Goal: Task Accomplishment & Management: Manage account settings

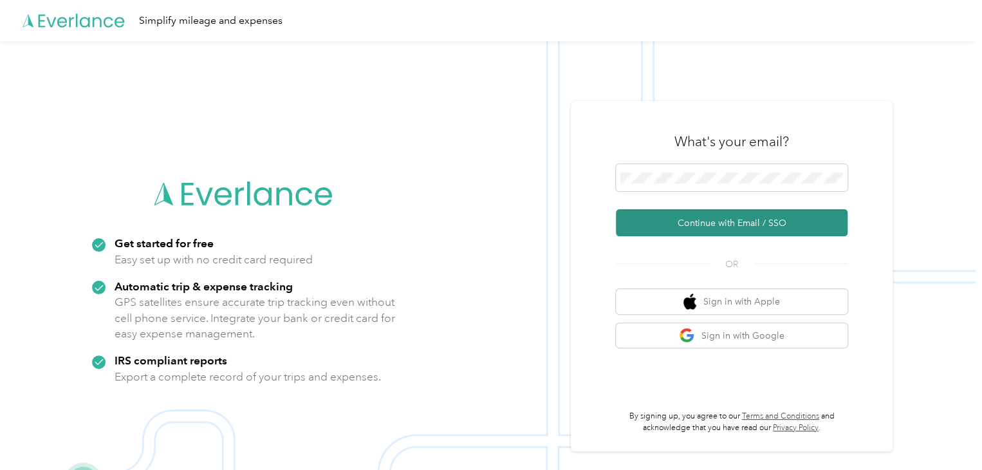
click at [723, 221] on button "Continue with Email / SSO" at bounding box center [732, 222] width 232 height 27
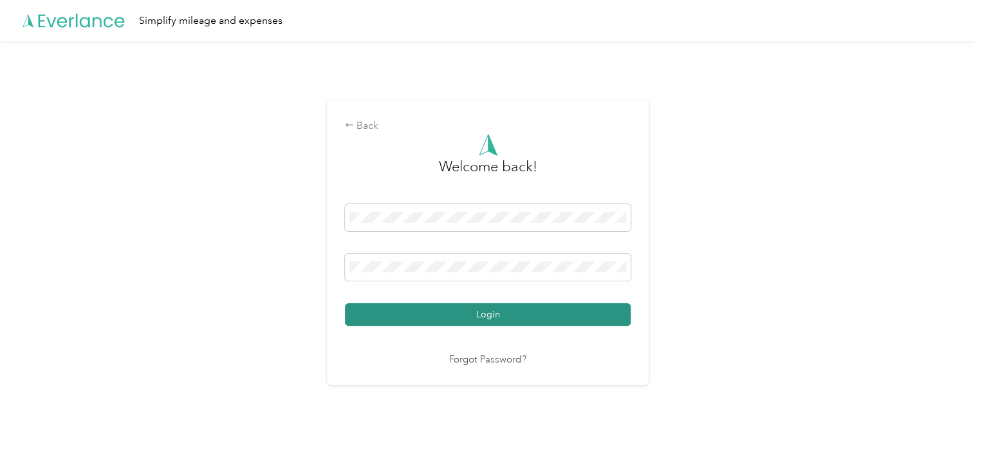
click at [445, 313] on button "Login" at bounding box center [488, 314] width 286 height 23
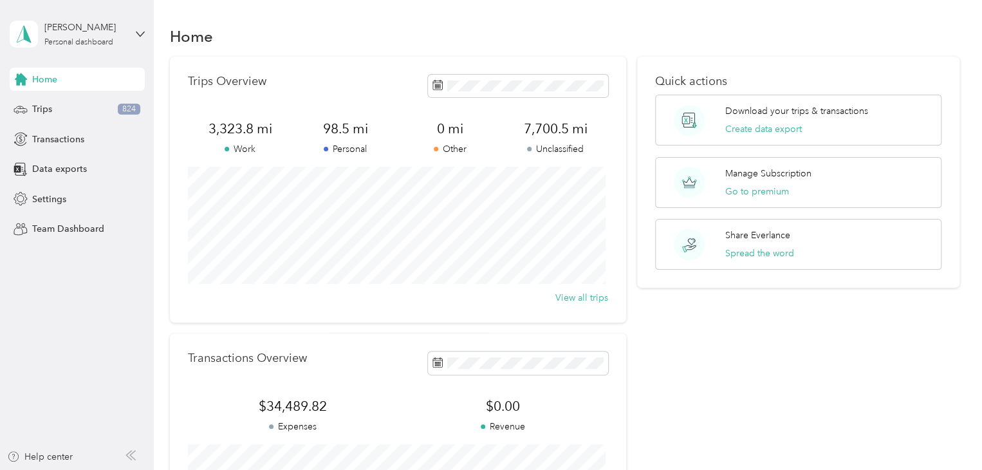
click at [64, 71] on div "Home" at bounding box center [77, 79] width 135 height 23
click at [68, 83] on div "Home" at bounding box center [77, 79] width 135 height 23
click at [68, 86] on div "Home" at bounding box center [77, 79] width 135 height 23
click at [68, 84] on div "Home" at bounding box center [77, 79] width 135 height 23
click at [89, 115] on div "Trips 824" at bounding box center [77, 109] width 135 height 23
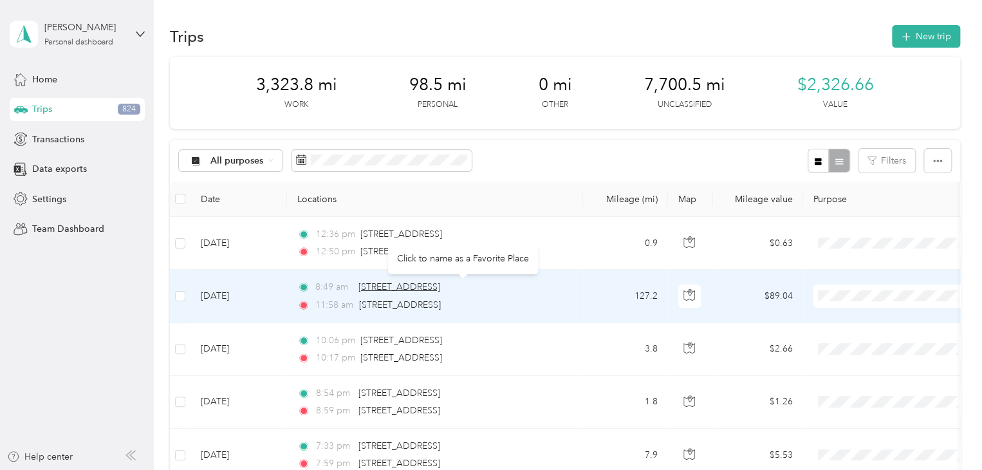
click at [440, 289] on span "[STREET_ADDRESS]" at bounding box center [399, 286] width 82 height 11
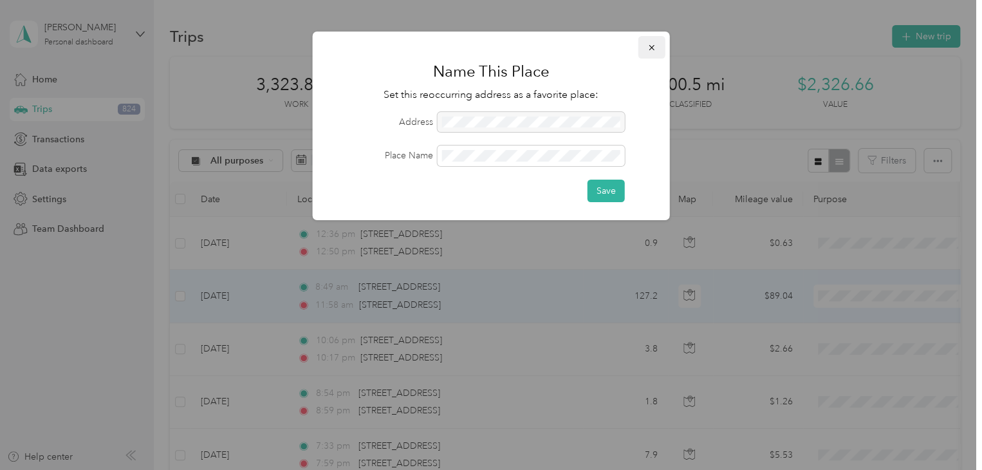
click at [656, 42] on button "button" at bounding box center [651, 47] width 27 height 23
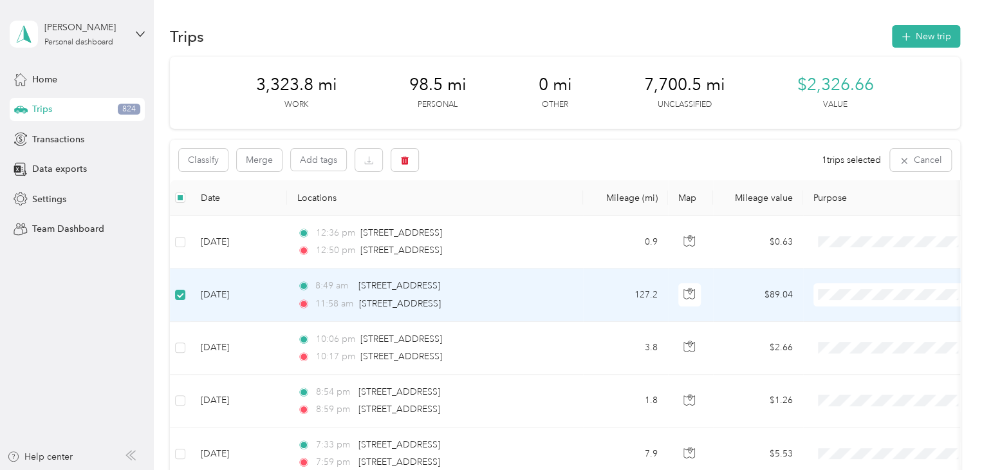
click at [865, 160] on li "Photography" at bounding box center [893, 157] width 160 height 23
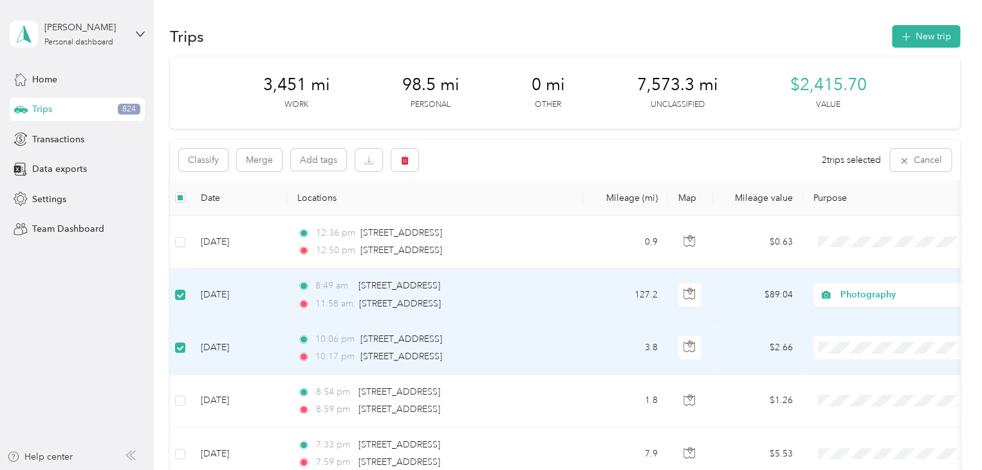
click at [861, 212] on span "Photography" at bounding box center [904, 211] width 119 height 14
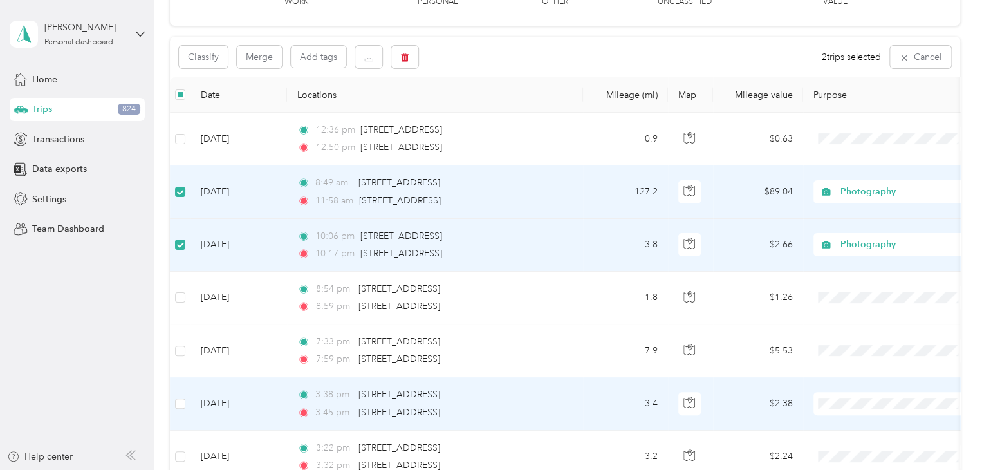
scroll to position [129, 0]
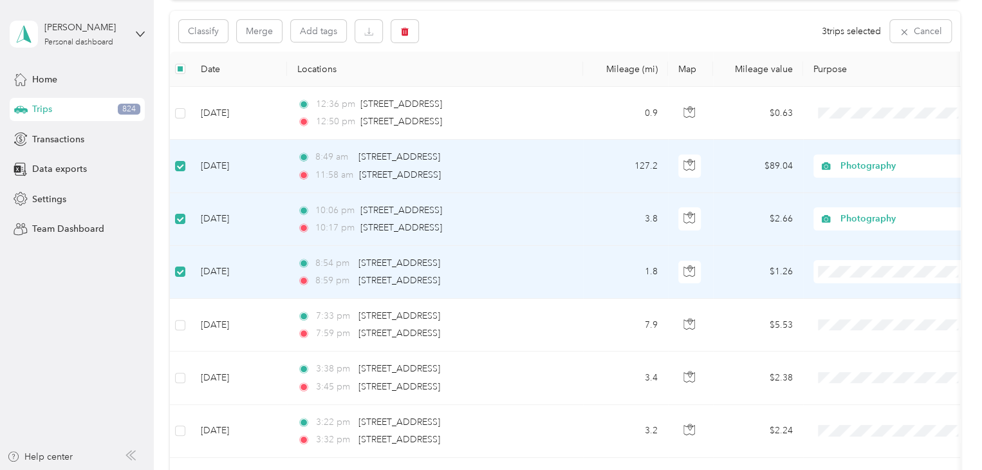
click at [875, 343] on span "Photography" at bounding box center [904, 341] width 119 height 14
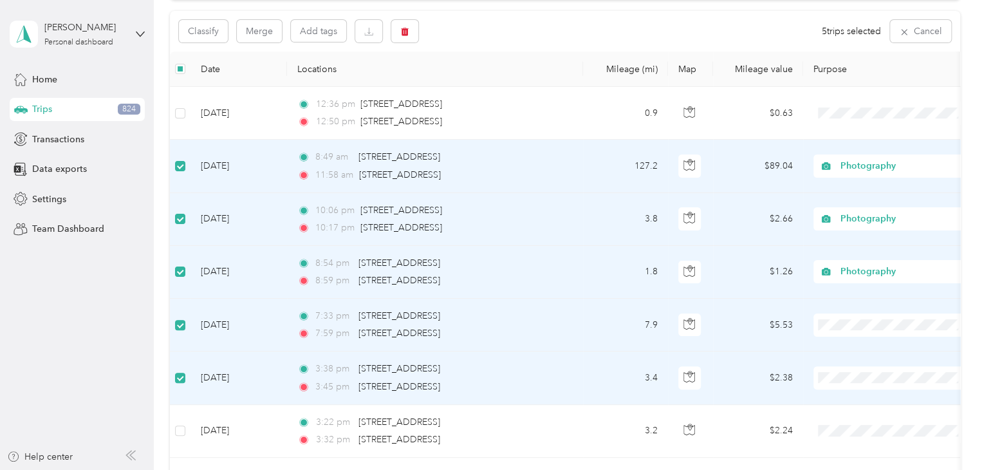
click at [884, 186] on span "Photography" at bounding box center [904, 188] width 119 height 14
click at [874, 234] on span "Photography" at bounding box center [904, 241] width 119 height 14
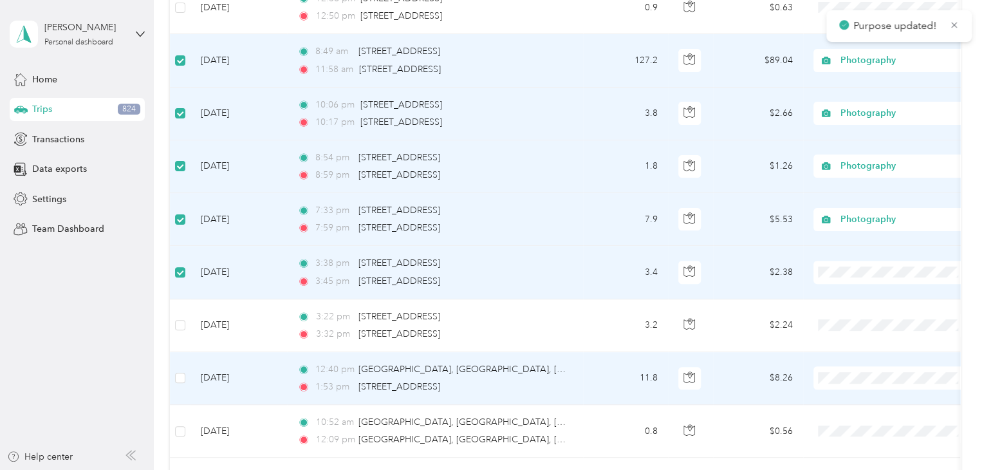
scroll to position [257, 0]
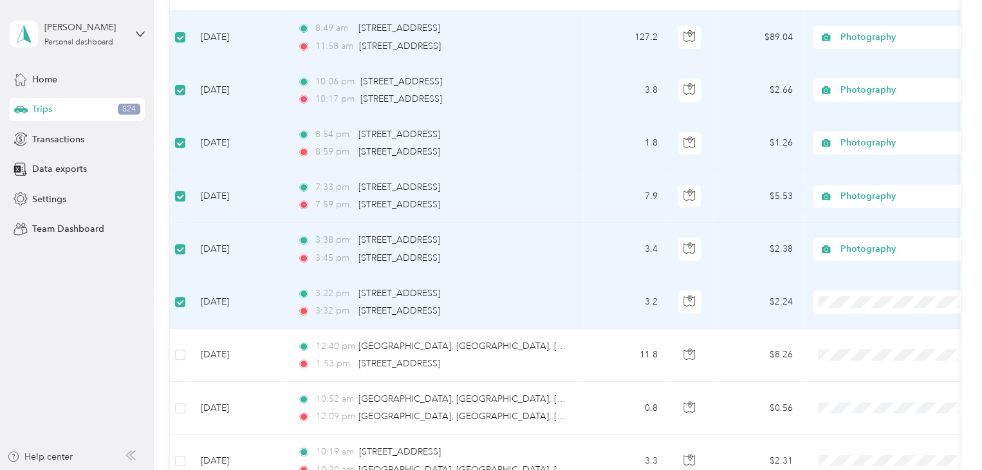
click at [875, 159] on span "Photography" at bounding box center [904, 165] width 119 height 14
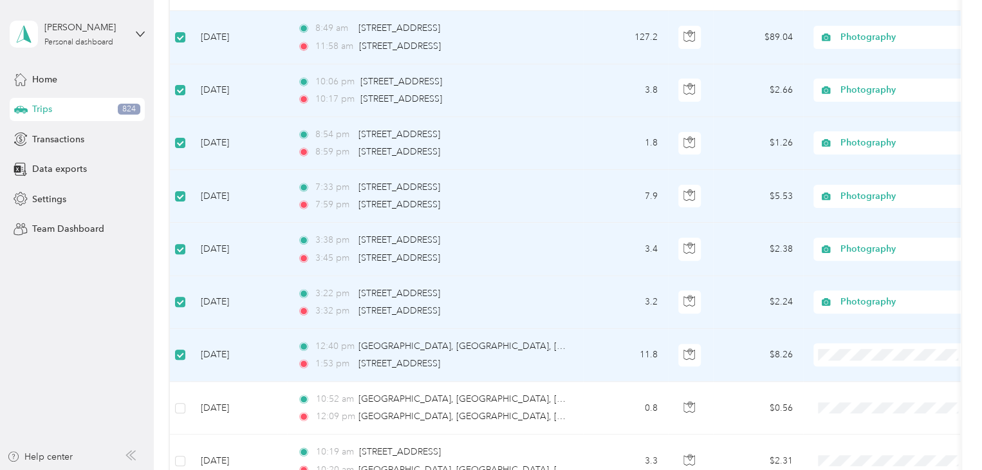
click at [855, 219] on span "Photography" at bounding box center [904, 217] width 119 height 14
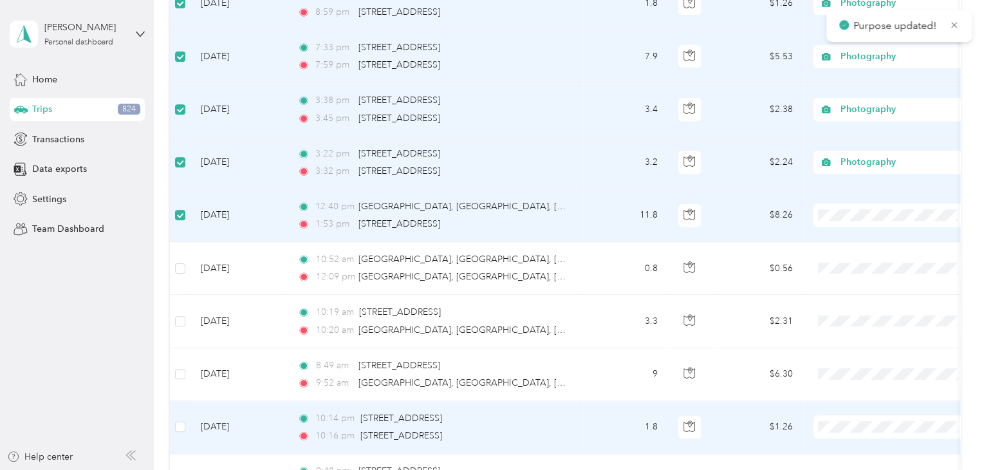
scroll to position [450, 0]
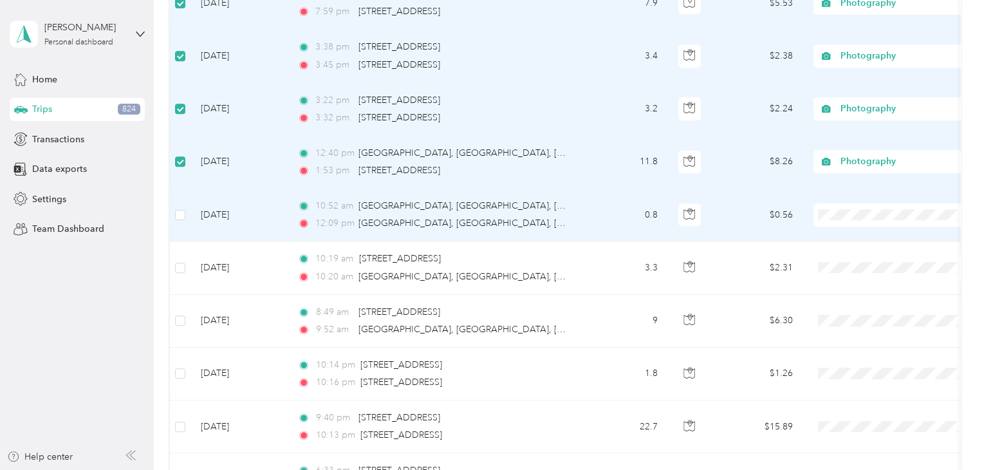
click at [187, 214] on td at bounding box center [180, 215] width 21 height 53
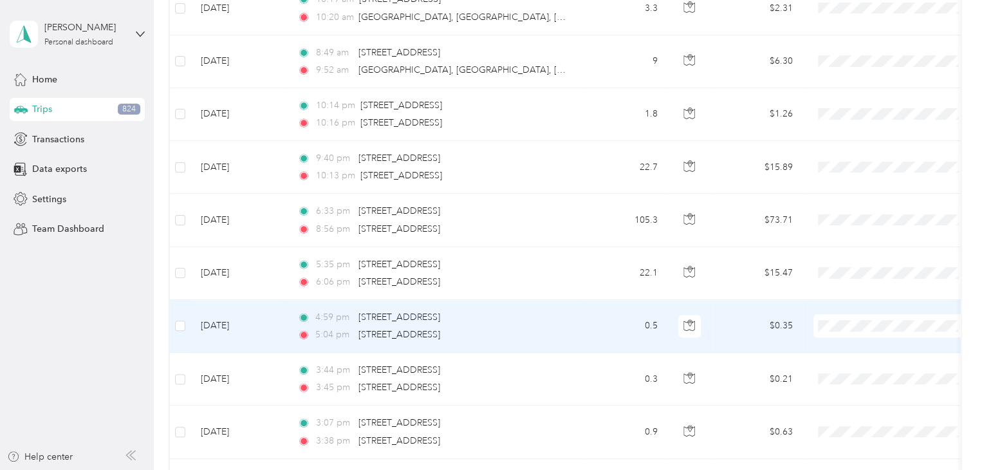
scroll to position [708, 0]
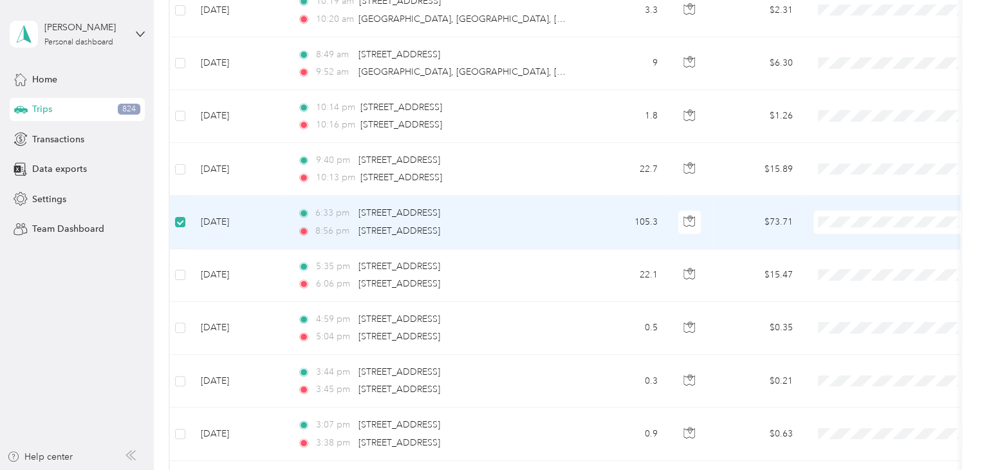
click at [882, 291] on span "Photography" at bounding box center [904, 290] width 119 height 14
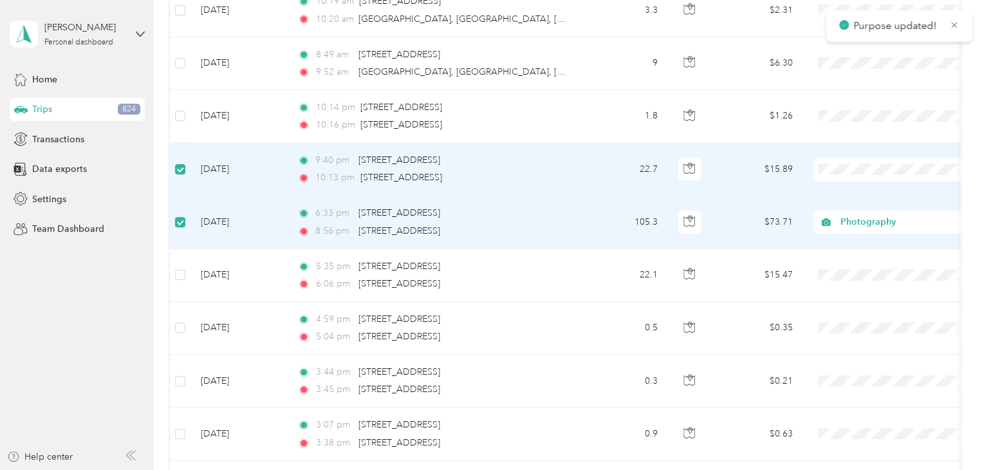
click at [829, 161] on span at bounding box center [893, 169] width 160 height 23
click at [861, 232] on span "Photography" at bounding box center [904, 233] width 119 height 14
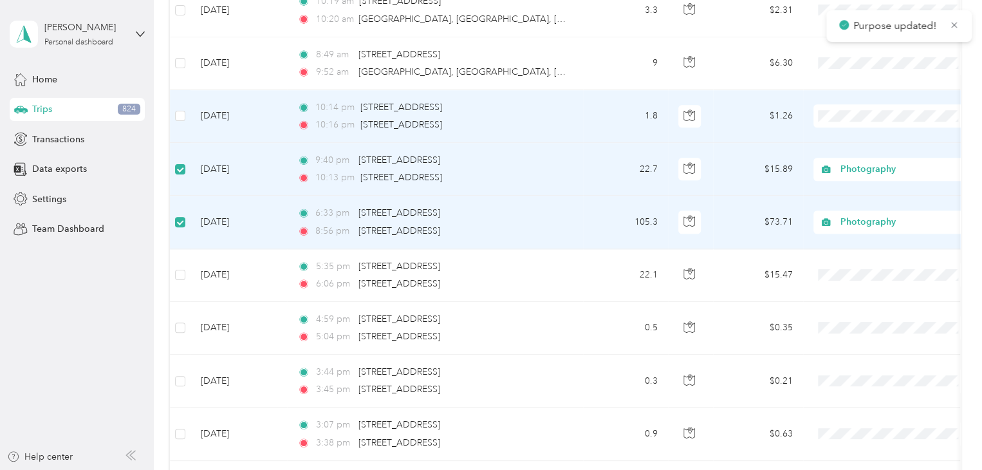
click at [864, 181] on span "Photography" at bounding box center [904, 184] width 119 height 14
click at [853, 110] on span "Photography" at bounding box center [899, 116] width 118 height 14
click at [852, 186] on span "Photography" at bounding box center [897, 184] width 104 height 14
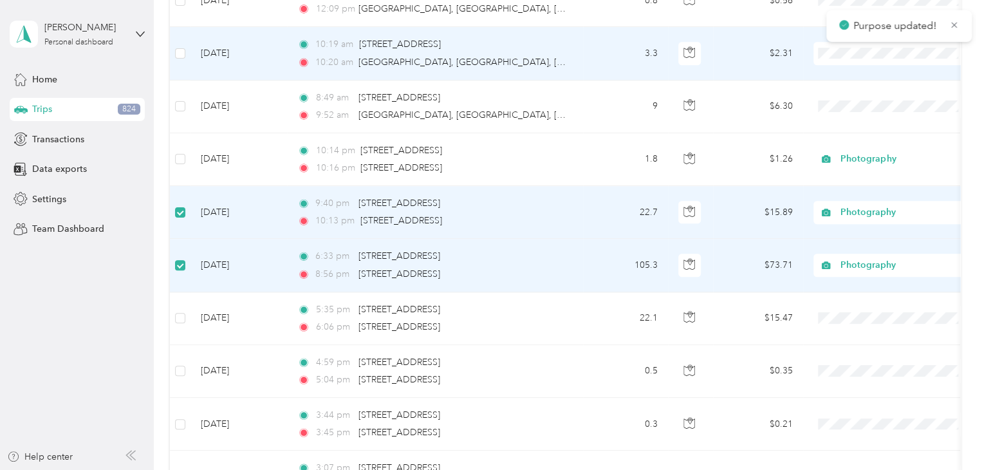
scroll to position [579, 0]
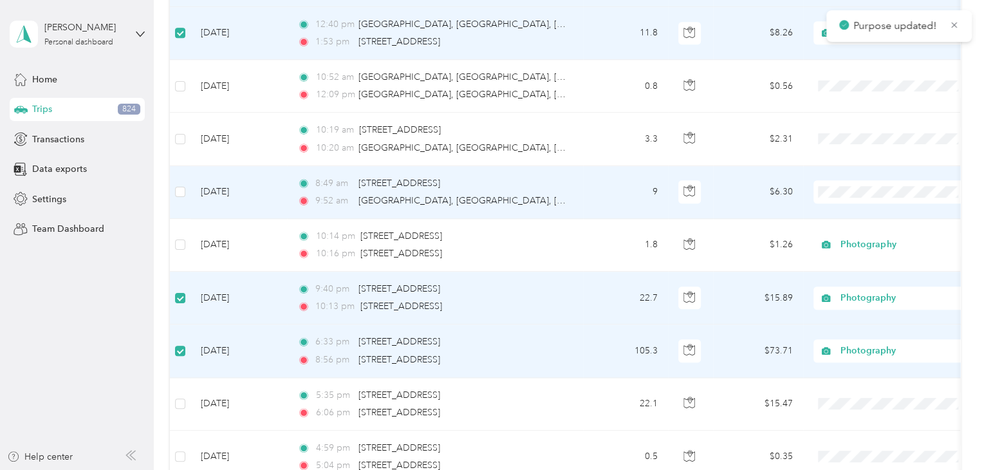
click at [853, 255] on span "Photography" at bounding box center [904, 260] width 119 height 14
click at [853, 258] on span "Photography" at bounding box center [904, 260] width 119 height 14
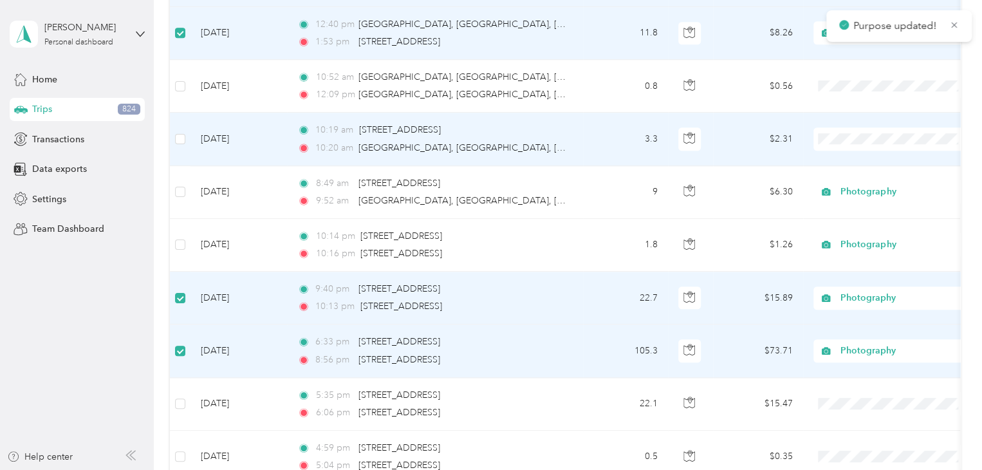
click at [846, 144] on span at bounding box center [893, 138] width 160 height 23
click at [850, 207] on span "Photography" at bounding box center [904, 203] width 119 height 14
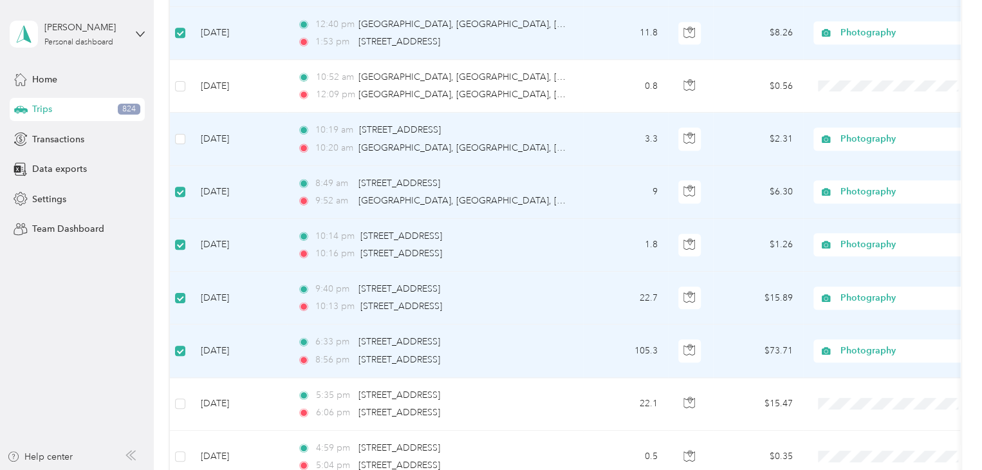
click at [183, 143] on label at bounding box center [180, 139] width 10 height 14
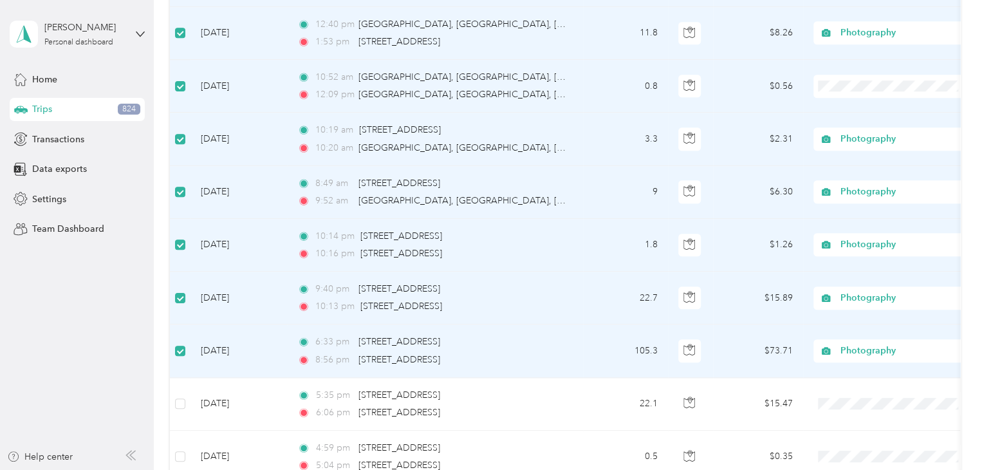
click at [863, 154] on span "Photography" at bounding box center [904, 154] width 119 height 14
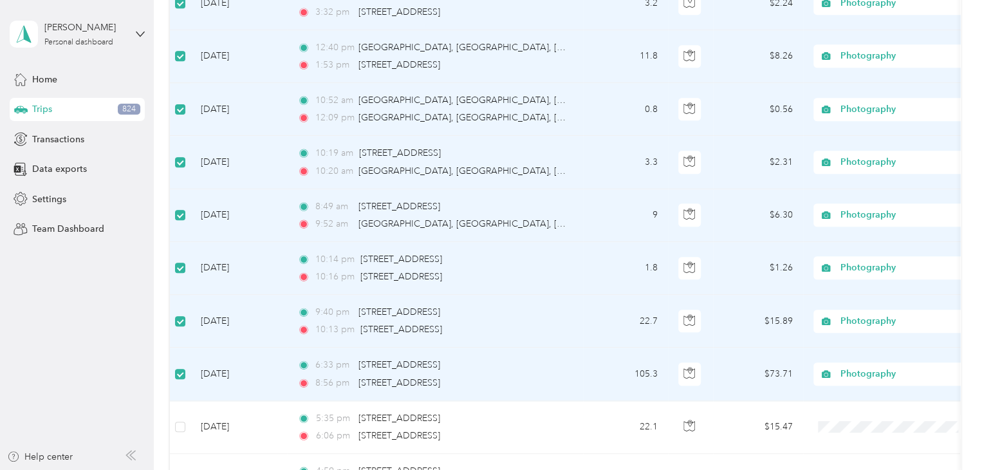
scroll to position [772, 0]
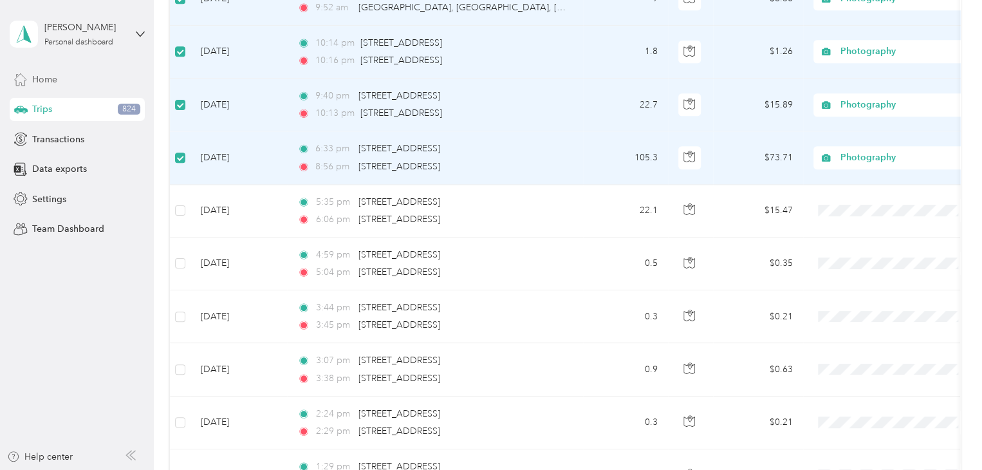
click at [51, 76] on span "Home" at bounding box center [44, 80] width 25 height 14
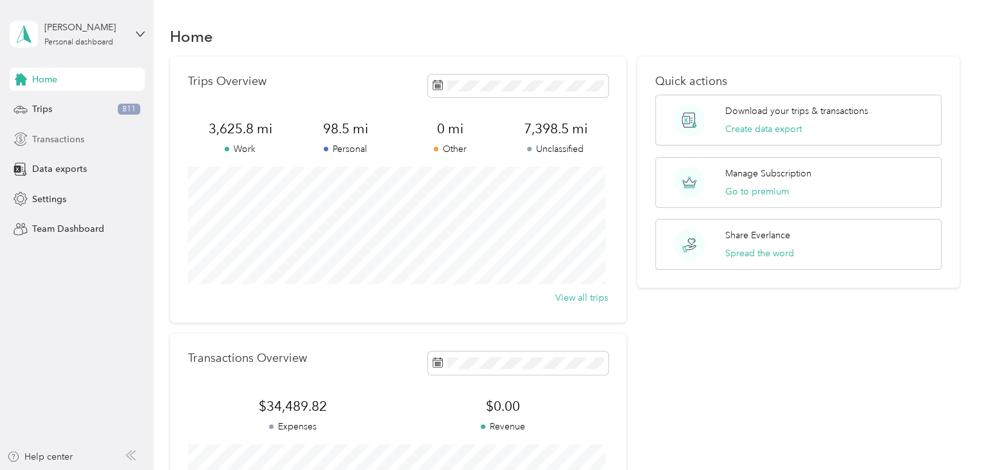
click at [51, 138] on span "Transactions" at bounding box center [58, 140] width 52 height 14
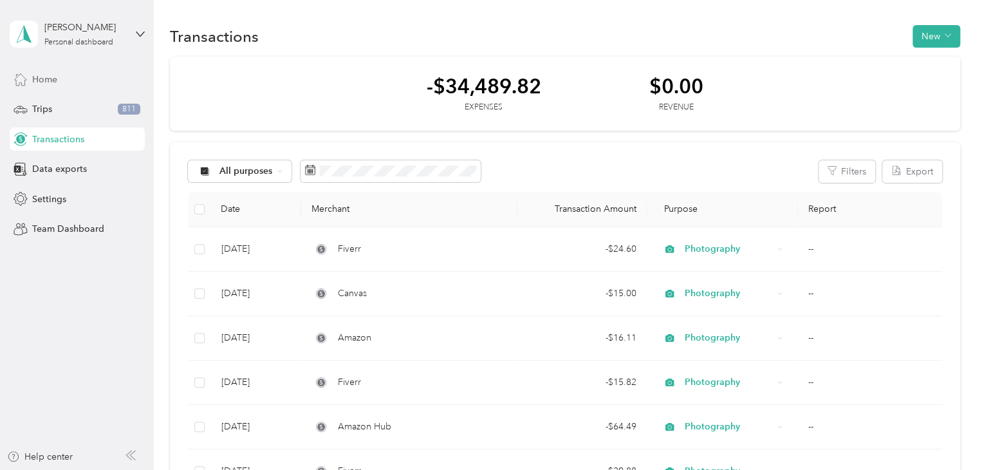
click at [50, 79] on span "Home" at bounding box center [44, 80] width 25 height 14
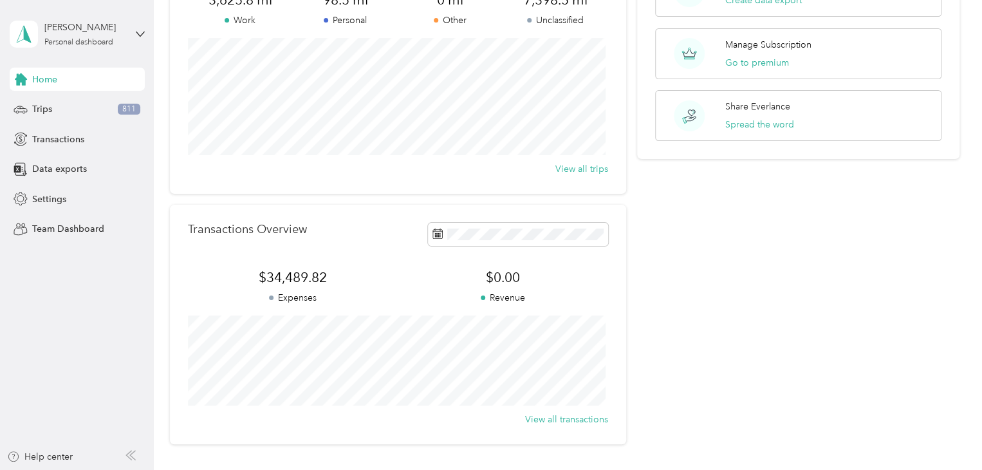
scroll to position [43, 0]
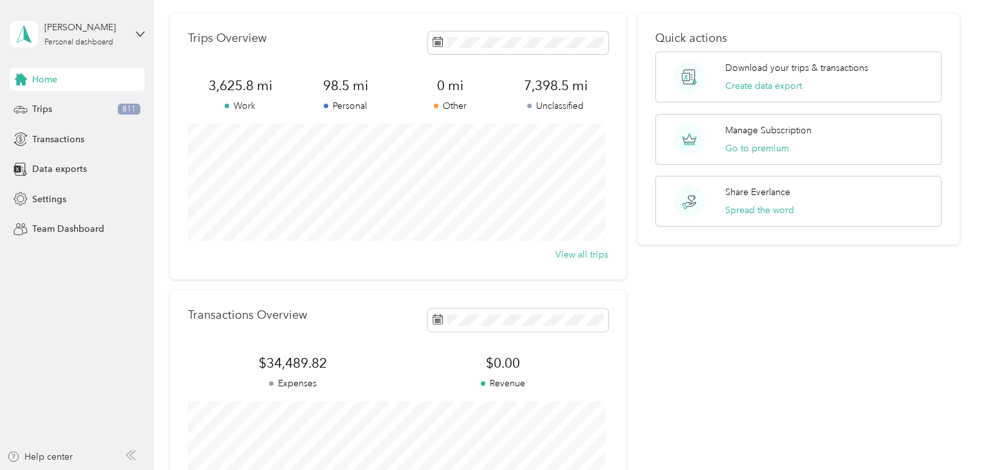
click at [132, 26] on div "[PERSON_NAME] Personal dashboard" at bounding box center [77, 34] width 135 height 45
click at [140, 214] on div "Home Trips 811 Transactions Data exports Settings Team Dashboard" at bounding box center [77, 154] width 135 height 173
click at [71, 136] on span "Transactions" at bounding box center [58, 140] width 52 height 14
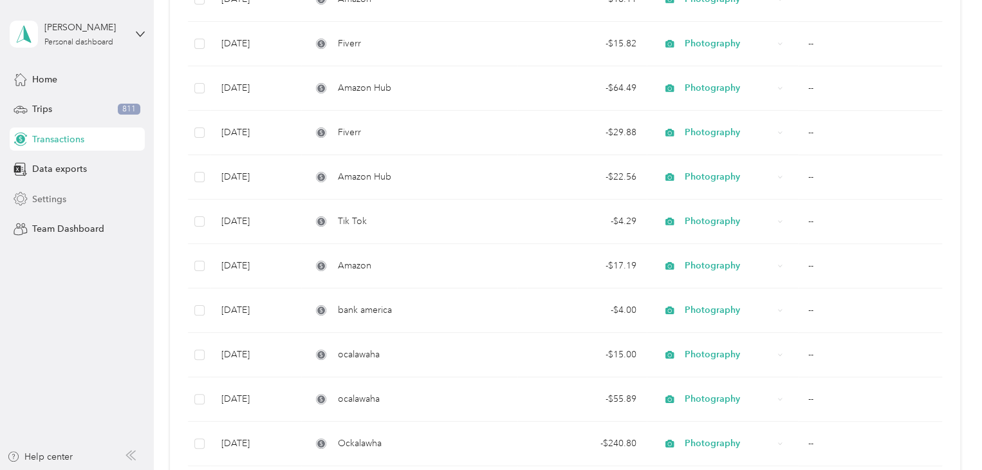
scroll to position [322, 0]
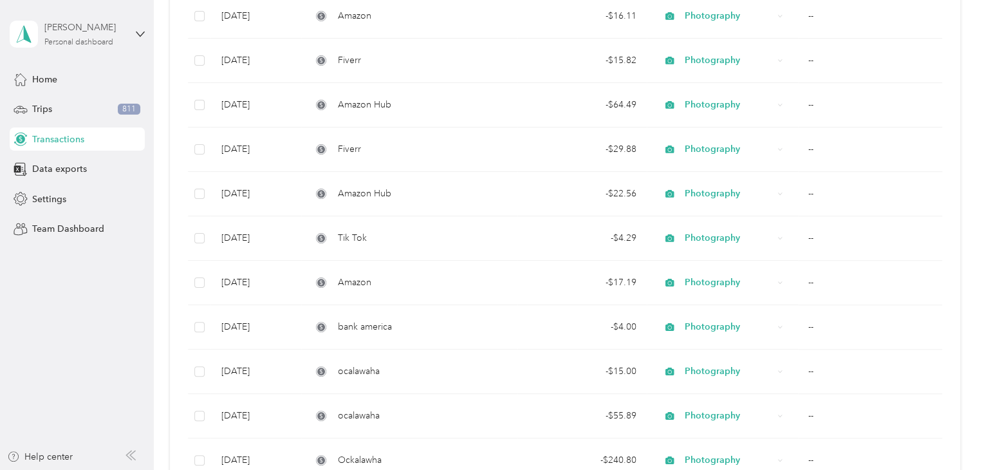
click at [90, 42] on div "Personal dashboard" at bounding box center [78, 43] width 69 height 8
click at [144, 201] on div "Settings" at bounding box center [77, 198] width 135 height 23
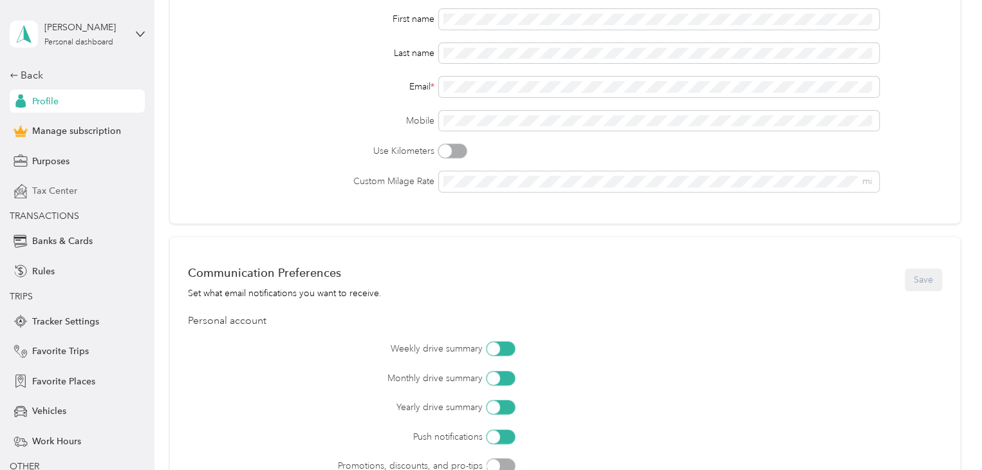
scroll to position [322, 0]
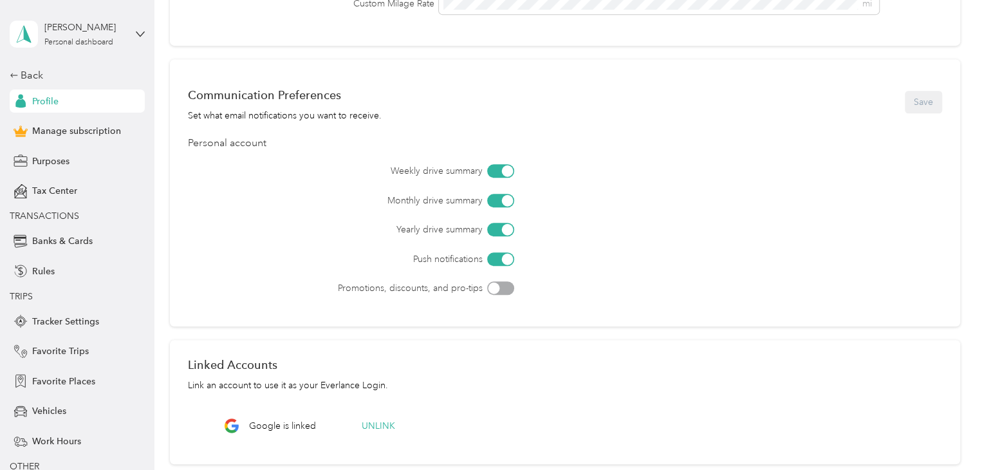
click at [53, 219] on span "TRANSACTIONS" at bounding box center [45, 215] width 70 height 11
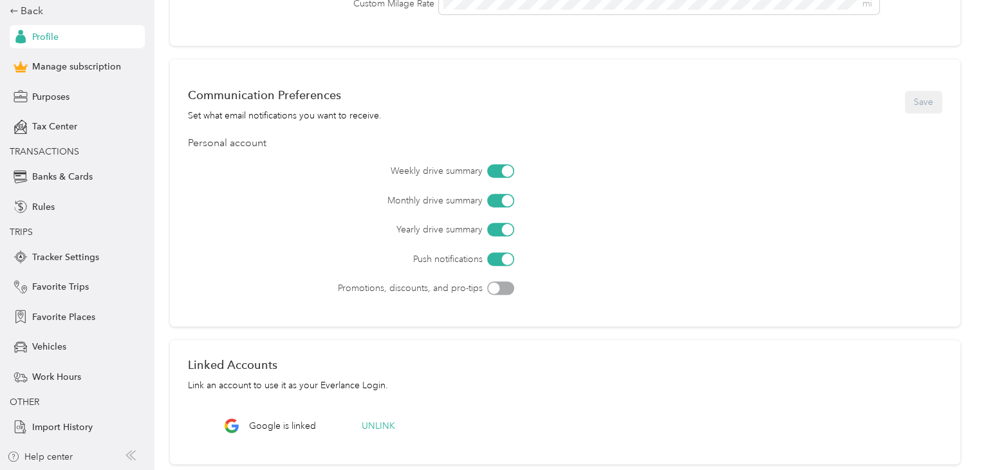
click at [198, 328] on div "Personal Info Save First name Last name Email * Mobile Use Kilometers Custom Mi…" at bounding box center [565, 117] width 790 height 716
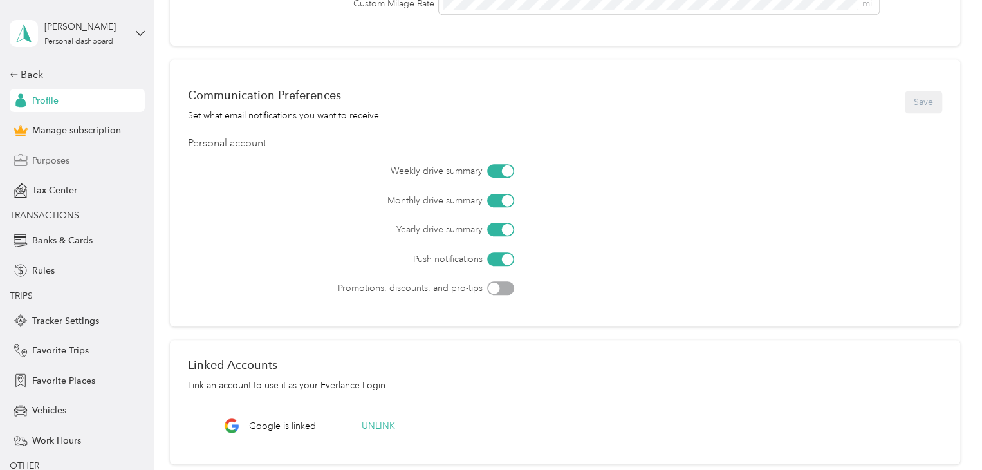
scroll to position [0, 0]
click at [44, 158] on span "Purposes" at bounding box center [50, 161] width 37 height 14
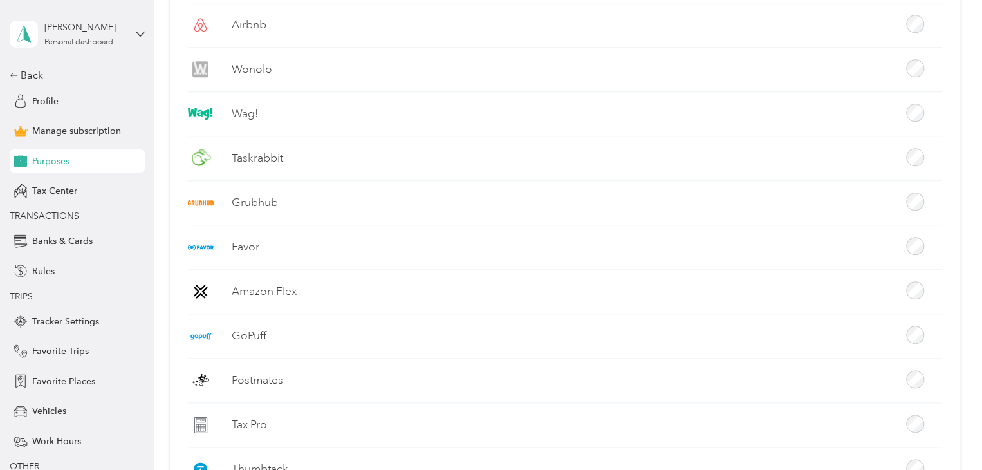
click at [32, 212] on span "TRANSACTIONS" at bounding box center [45, 215] width 70 height 11
click at [23, 71] on div "Back" at bounding box center [74, 75] width 129 height 15
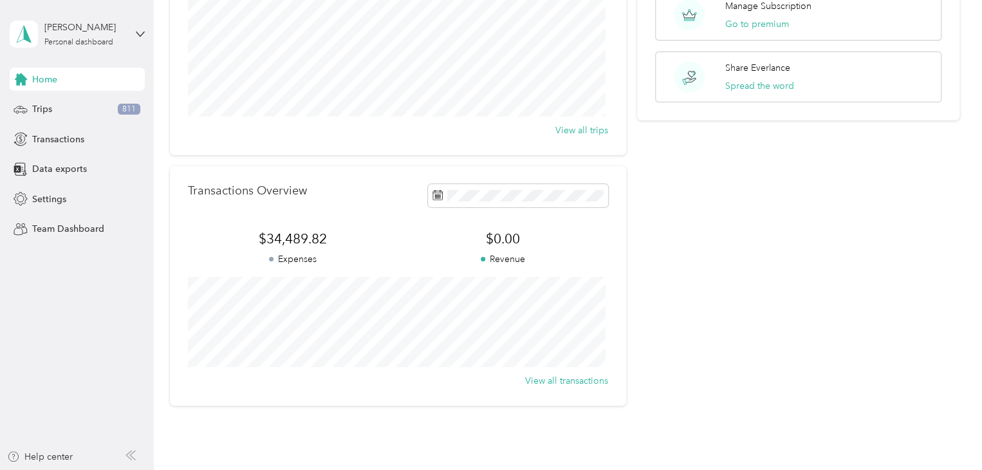
scroll to position [193, 0]
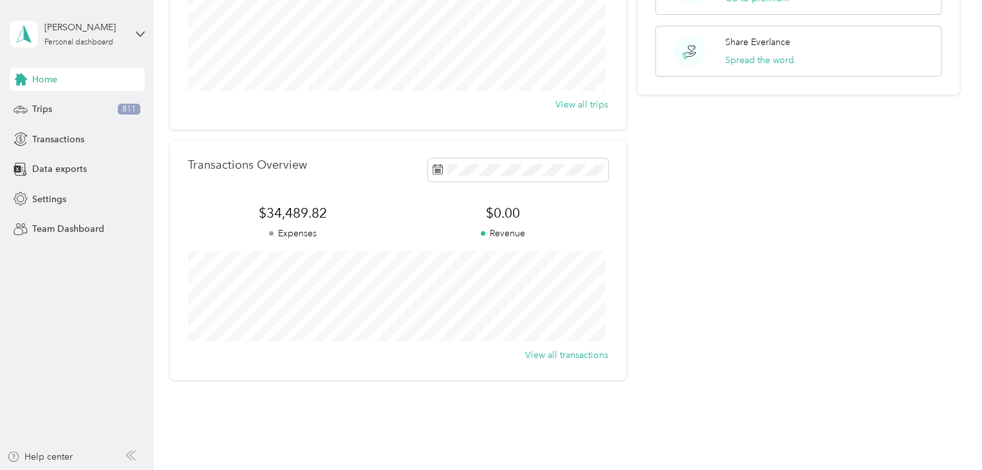
click at [83, 80] on div "Home" at bounding box center [77, 79] width 135 height 23
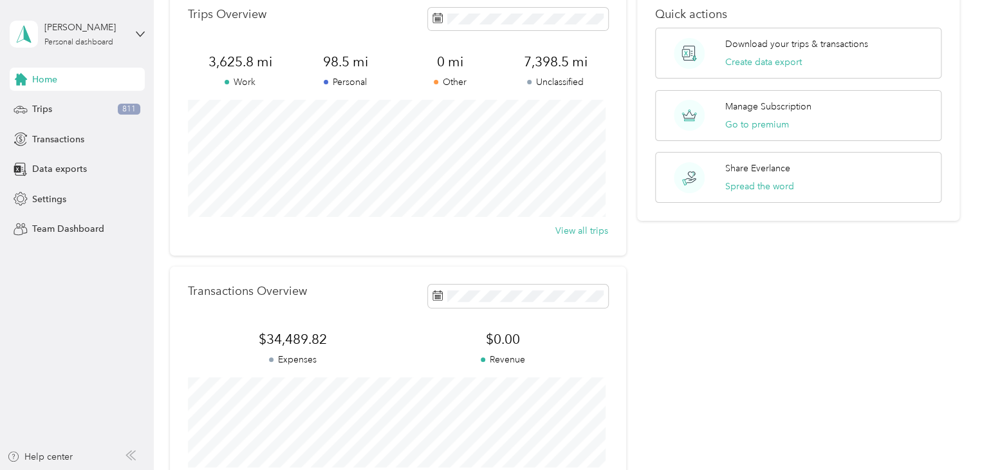
scroll to position [0, 0]
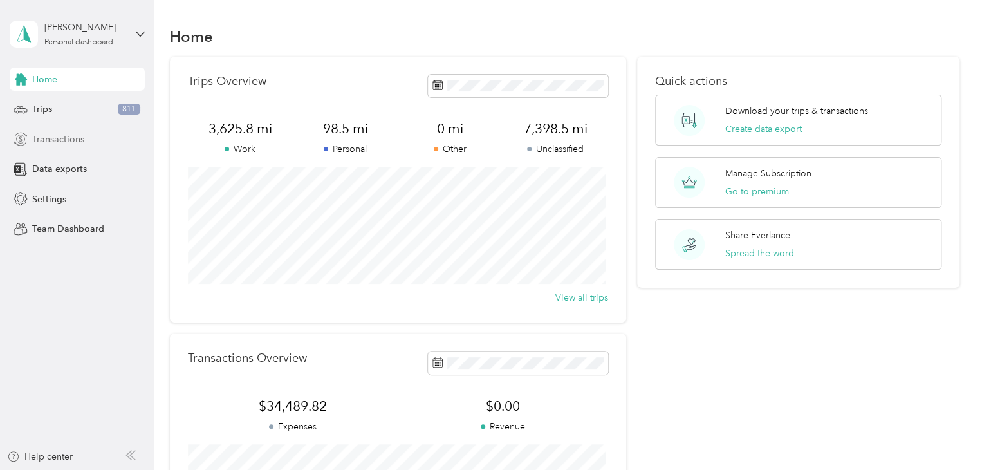
click at [51, 137] on span "Transactions" at bounding box center [58, 140] width 52 height 14
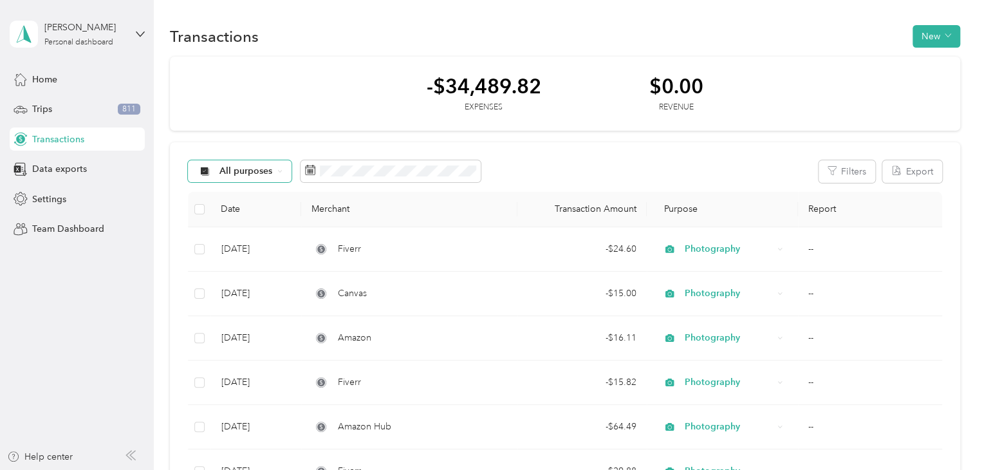
click at [281, 171] on icon at bounding box center [279, 171] width 5 height 5
click at [236, 214] on span "Unclassified" at bounding box center [250, 217] width 62 height 14
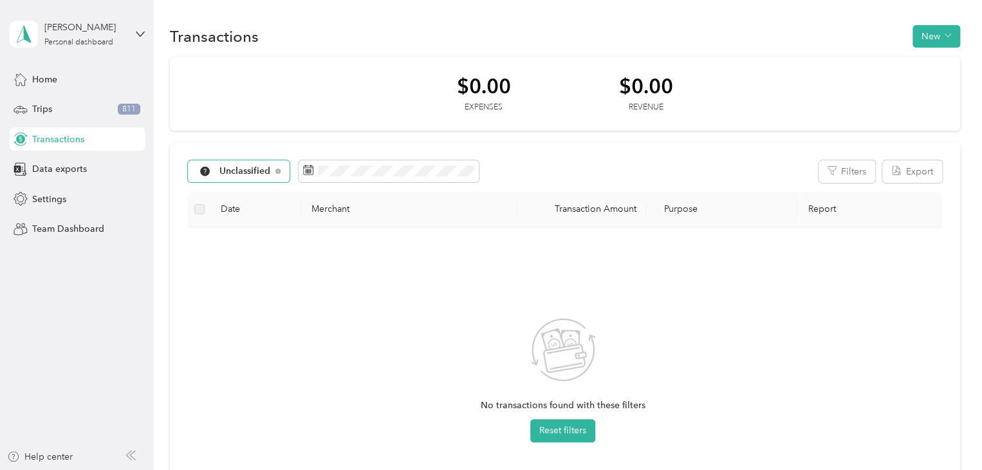
click at [271, 171] on div "Unclassified" at bounding box center [239, 171] width 102 height 22
click at [250, 193] on span "All purposes" at bounding box center [252, 195] width 67 height 14
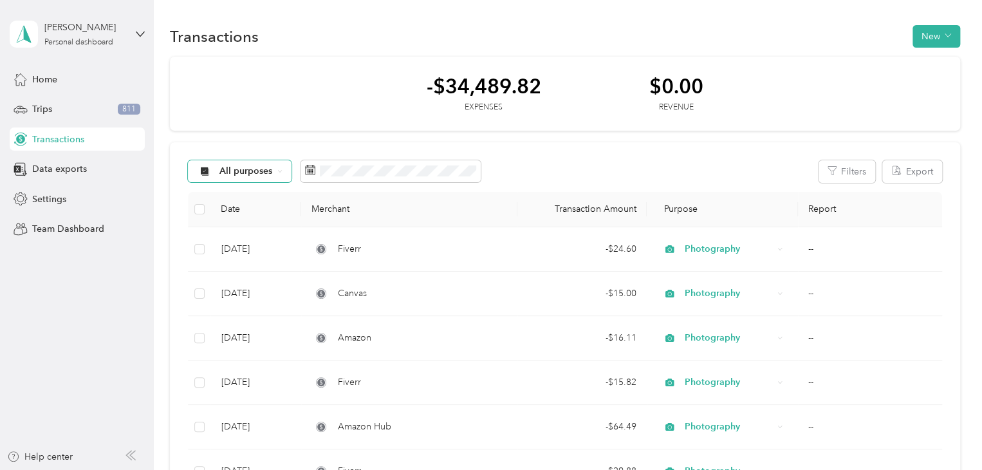
click at [234, 172] on span "All purposes" at bounding box center [245, 171] width 53 height 9
click at [245, 214] on span "Unclassified" at bounding box center [250, 217] width 62 height 14
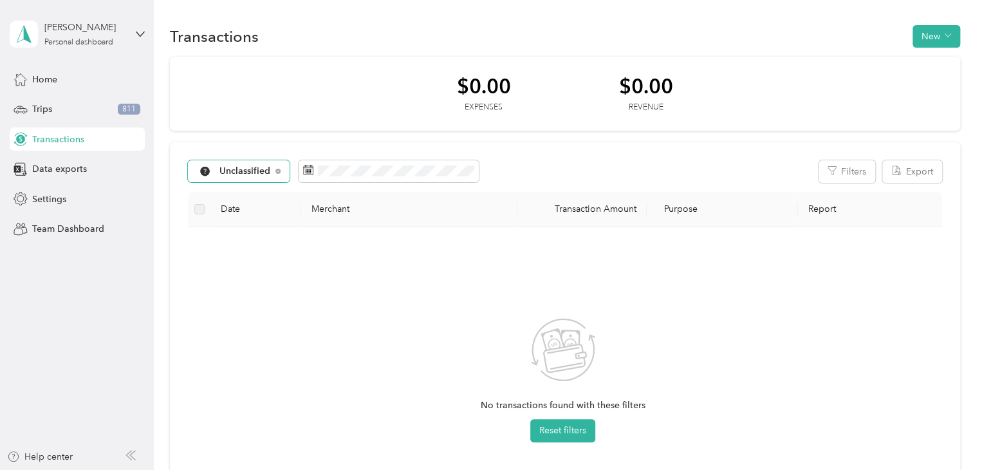
click at [239, 167] on span "Unclassified" at bounding box center [244, 171] width 51 height 9
click at [228, 236] on span "Work" at bounding box center [252, 239] width 67 height 14
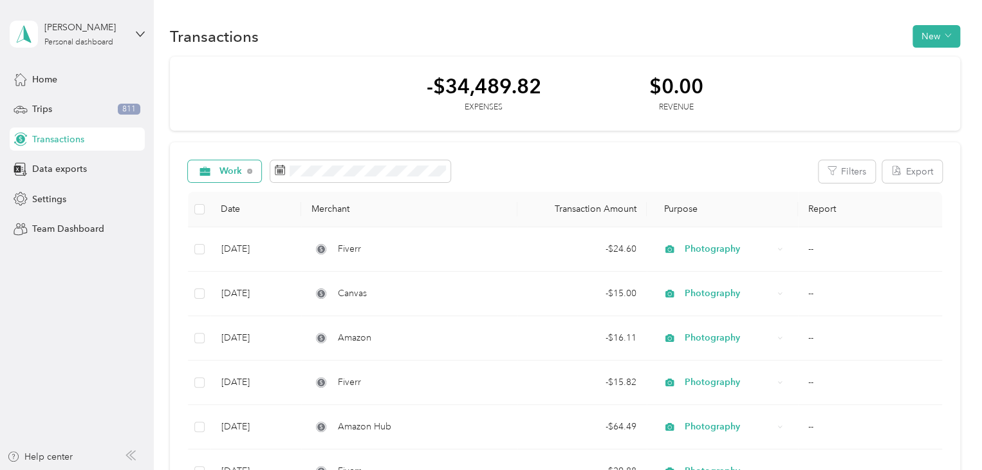
click at [239, 172] on span "Work" at bounding box center [230, 171] width 23 height 9
drag, startPoint x: 239, startPoint y: 172, endPoint x: 514, endPoint y: 333, distance: 318.7
click at [514, 333] on td "Amazon" at bounding box center [409, 338] width 216 height 44
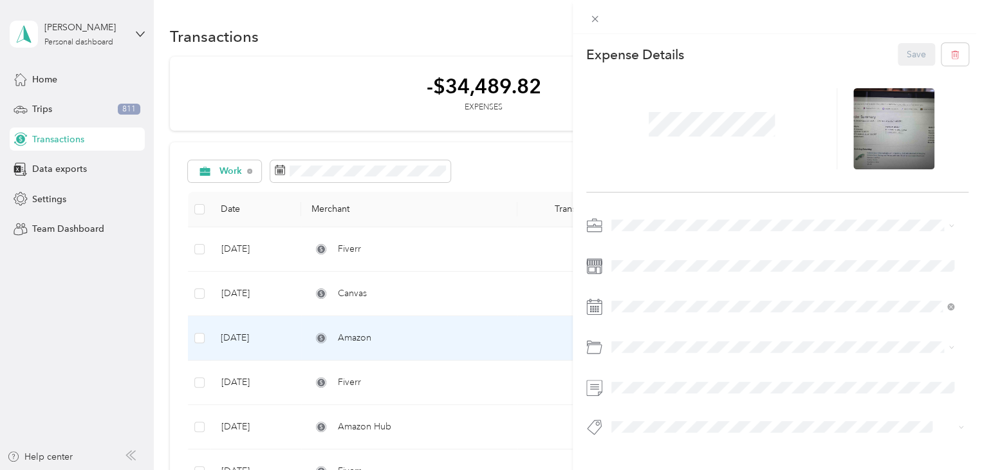
drag, startPoint x: 203, startPoint y: 167, endPoint x: 162, endPoint y: 325, distance: 163.0
click at [162, 327] on div "This expense cannot be edited because it is either under review, approved, or p…" at bounding box center [491, 235] width 982 height 470
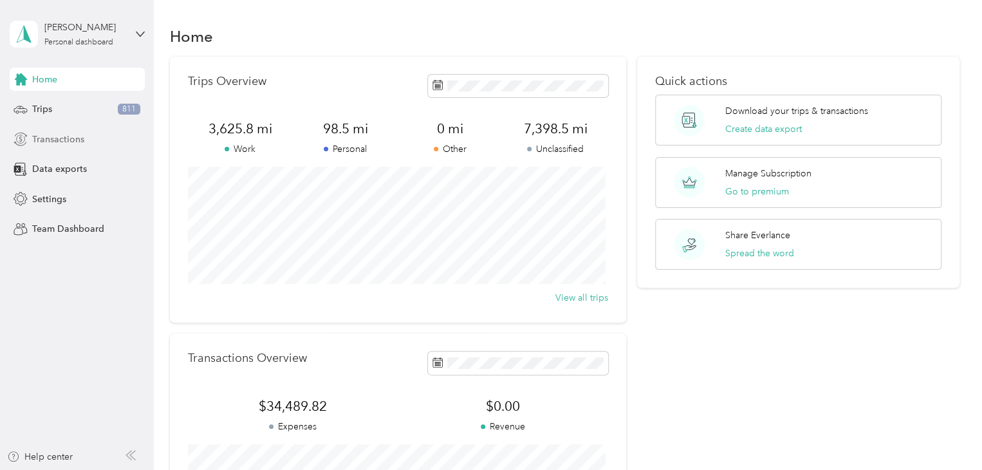
click at [64, 133] on span "Transactions" at bounding box center [58, 140] width 52 height 14
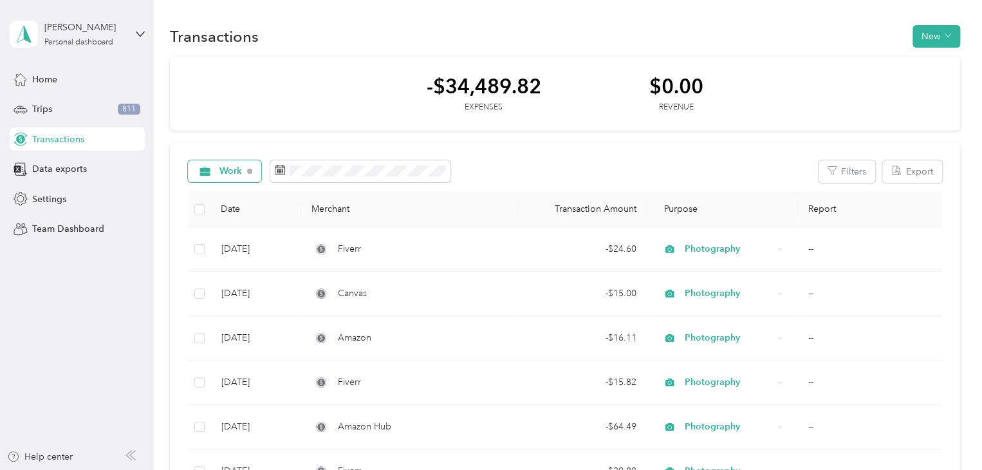
click at [230, 168] on span "Work" at bounding box center [230, 171] width 23 height 9
click at [228, 304] on span "Other" at bounding box center [246, 302] width 55 height 14
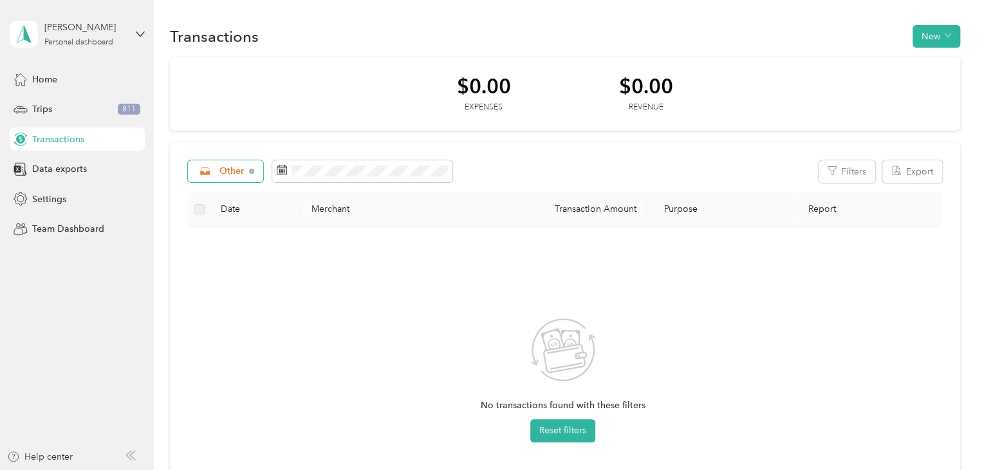
click at [231, 172] on span "Other" at bounding box center [231, 171] width 25 height 9
click at [641, 270] on div "No transactions found with these filters Reset filters" at bounding box center [563, 390] width 730 height 306
drag, startPoint x: 205, startPoint y: 171, endPoint x: 196, endPoint y: 235, distance: 65.1
click at [196, 235] on div "No transactions found with these filters Reset filters" at bounding box center [563, 390] width 750 height 327
click at [253, 170] on icon at bounding box center [251, 171] width 5 height 5
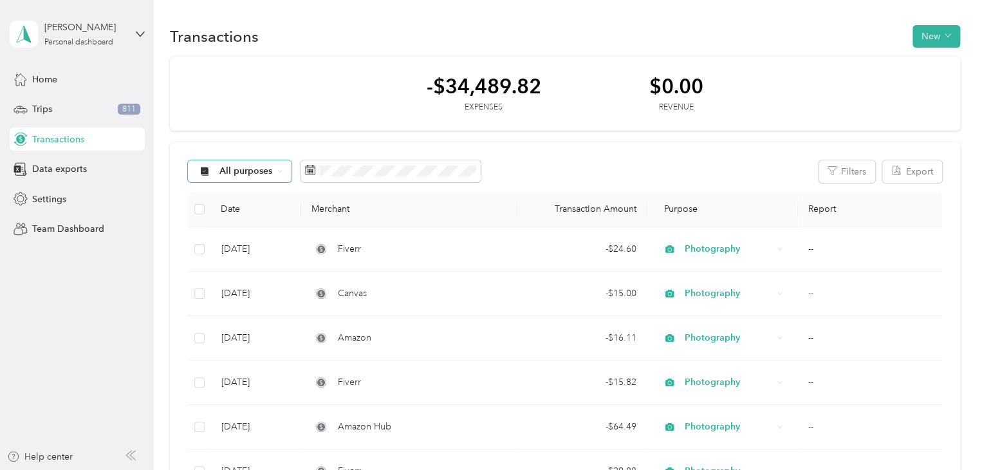
click at [277, 169] on icon at bounding box center [279, 171] width 5 height 5
click at [225, 218] on li "Unclassified" at bounding box center [239, 217] width 103 height 23
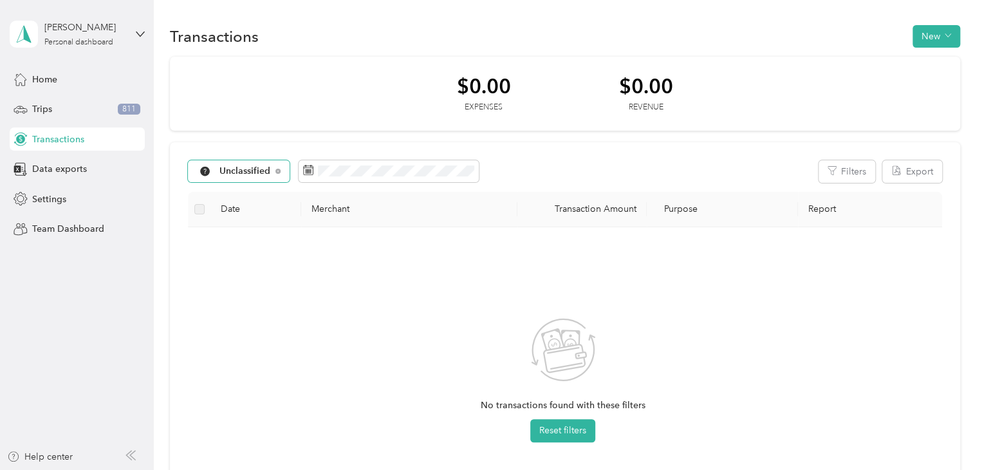
drag, startPoint x: 561, startPoint y: 436, endPoint x: 460, endPoint y: 431, distance: 101.8
click at [259, 171] on span "Unclassified" at bounding box center [244, 171] width 51 height 9
click at [245, 236] on span "Work" at bounding box center [252, 240] width 67 height 14
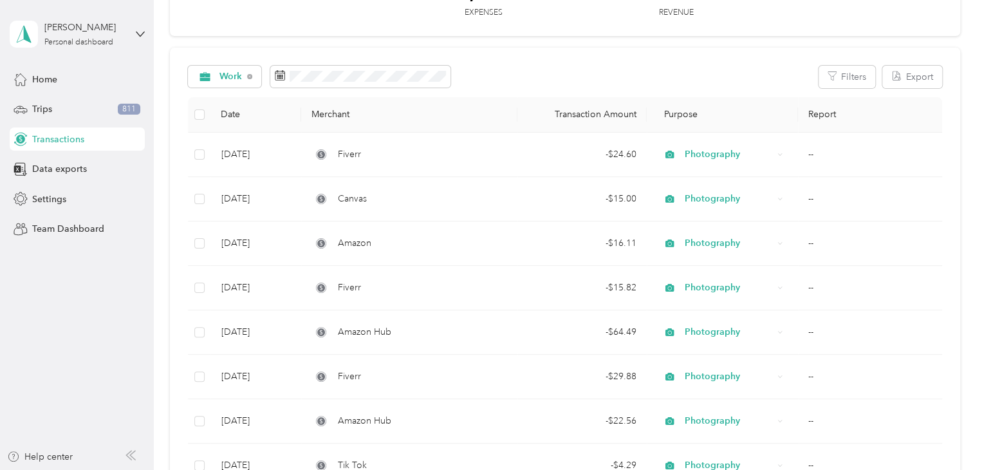
scroll to position [64, 0]
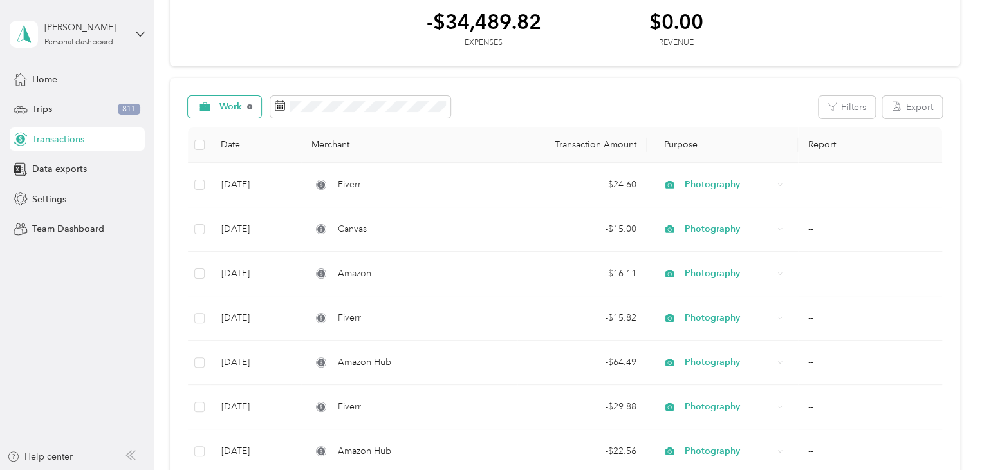
click at [250, 106] on icon at bounding box center [250, 107] width 2 height 2
click at [281, 107] on icon at bounding box center [279, 106] width 5 height 5
click at [217, 239] on span "Other" at bounding box center [239, 243] width 85 height 14
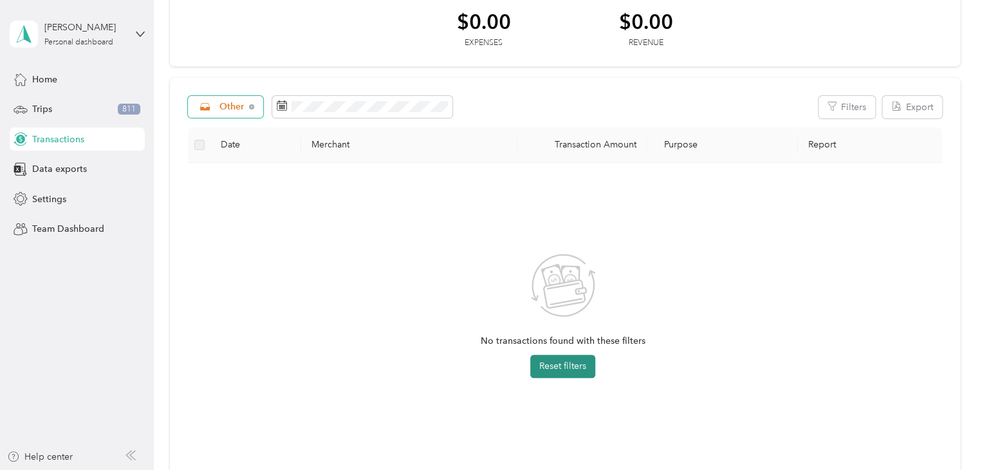
click at [547, 357] on button "Reset filters" at bounding box center [562, 366] width 65 height 23
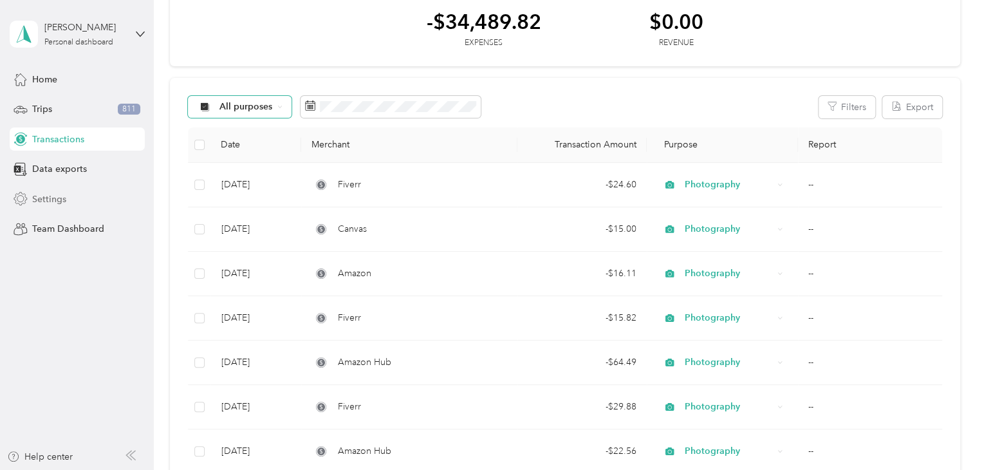
click at [47, 200] on span "Settings" at bounding box center [49, 199] width 34 height 14
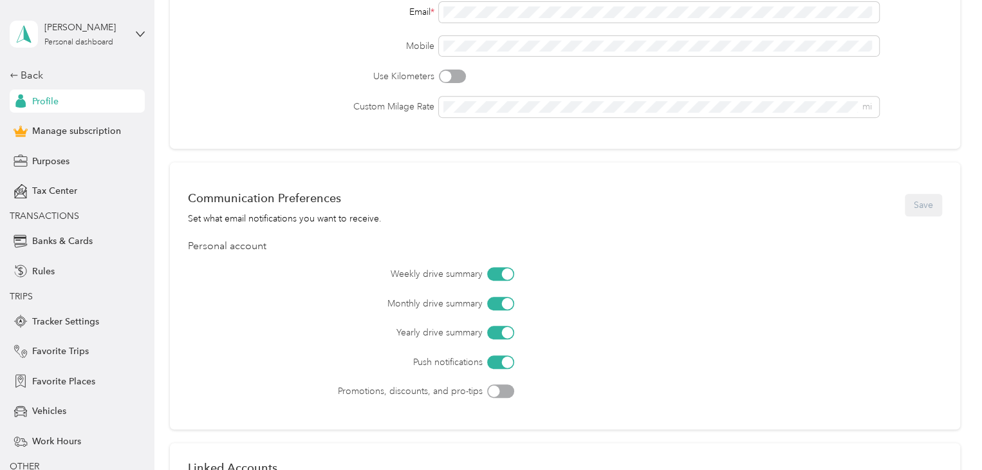
scroll to position [203, 0]
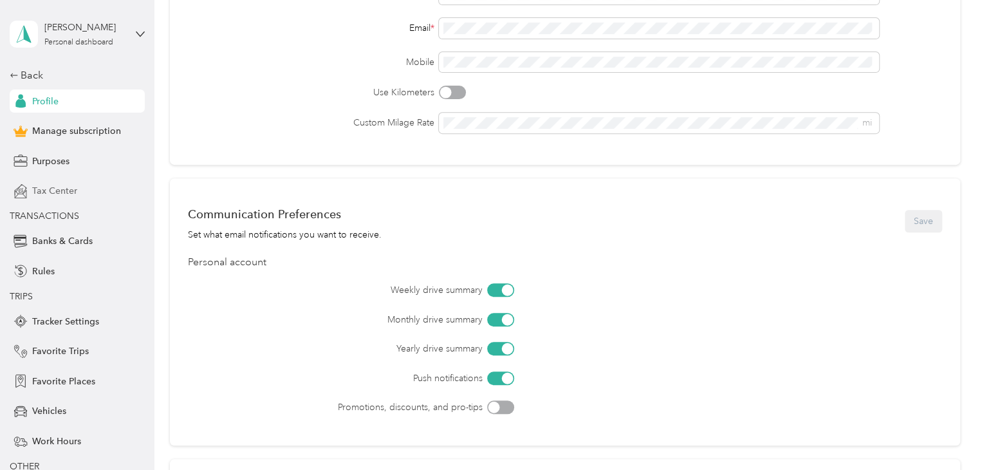
click at [44, 183] on div "Tax Center" at bounding box center [77, 191] width 135 height 23
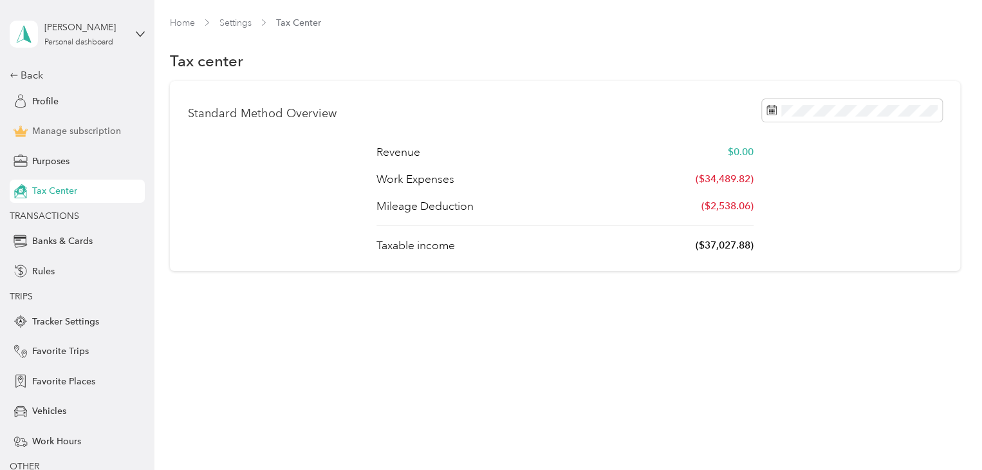
click at [56, 132] on span "Manage subscription" at bounding box center [76, 131] width 89 height 14
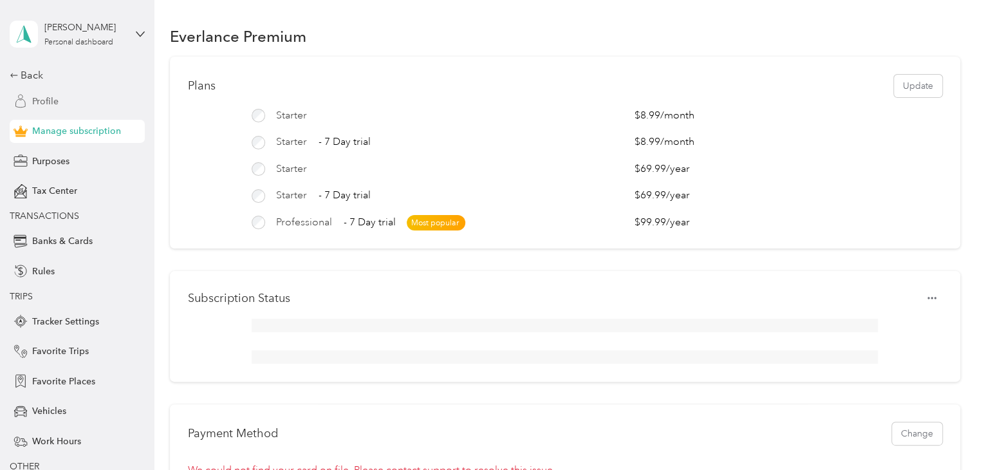
click at [39, 98] on span "Profile" at bounding box center [45, 102] width 26 height 14
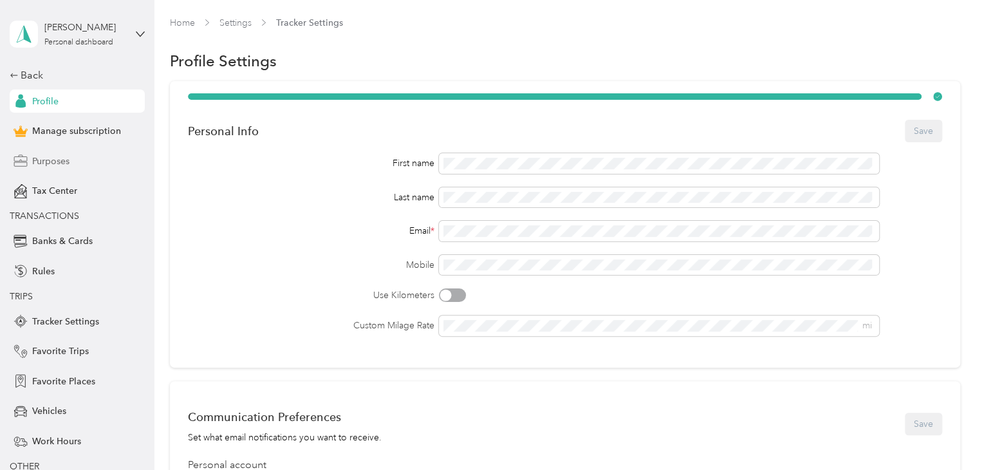
click at [64, 158] on span "Purposes" at bounding box center [50, 161] width 37 height 14
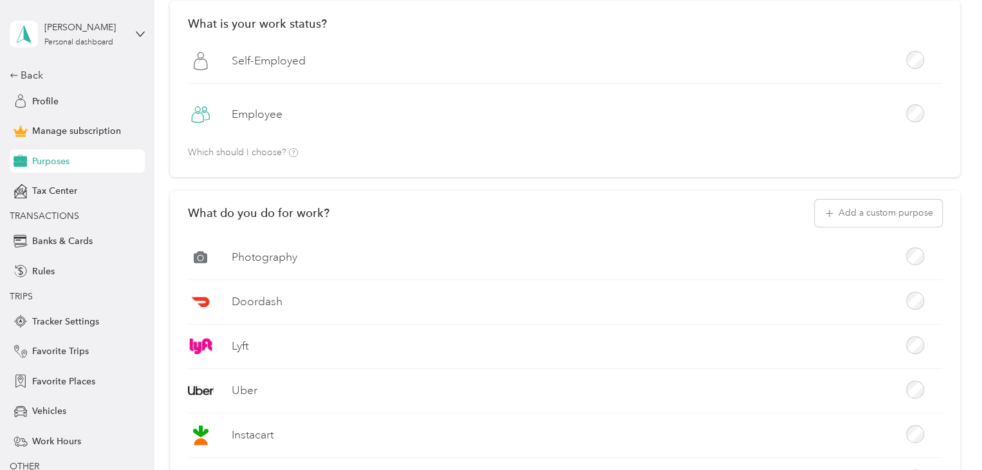
scroll to position [46, 0]
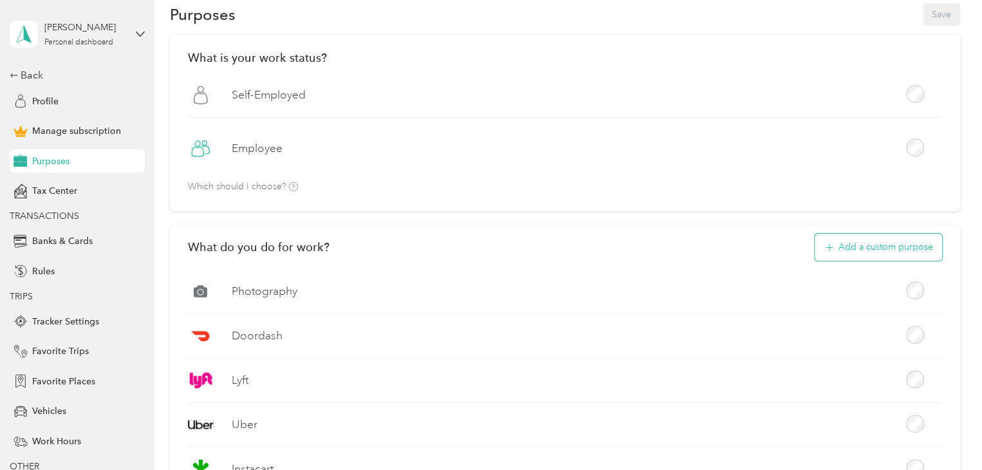
click at [845, 246] on button "Add a custom purpose" at bounding box center [878, 247] width 127 height 27
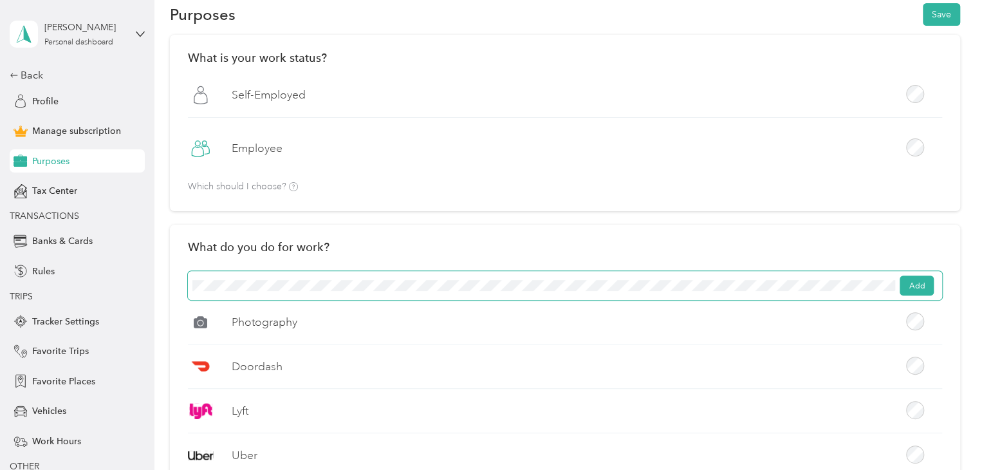
click at [920, 284] on button "Add" at bounding box center [917, 285] width 34 height 21
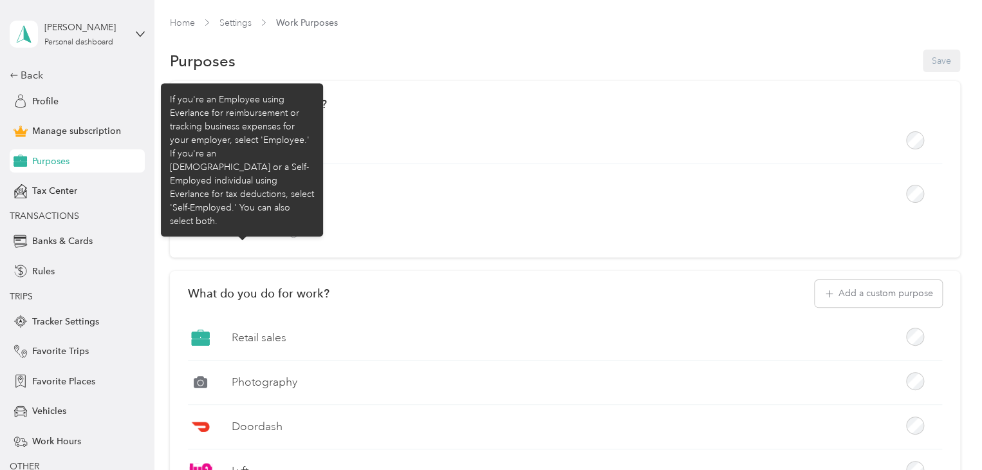
scroll to position [0, 0]
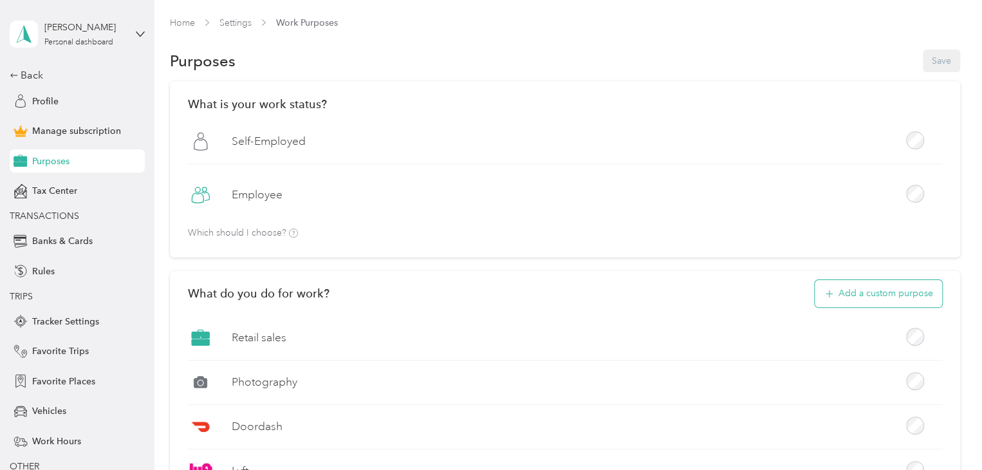
click at [855, 301] on button "Add a custom purpose" at bounding box center [878, 293] width 127 height 27
